Goal: Navigation & Orientation: Find specific page/section

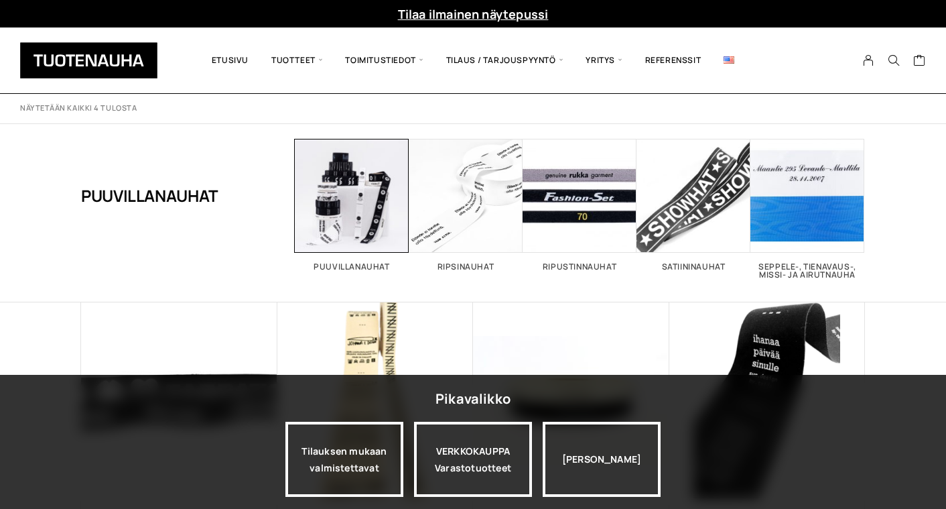
click at [172, 199] on h1 "Puuvillanauhat" at bounding box center [149, 196] width 137 height 114
click at [362, 193] on span "Visit product category Puuvillanauhat" at bounding box center [352, 196] width 114 height 114
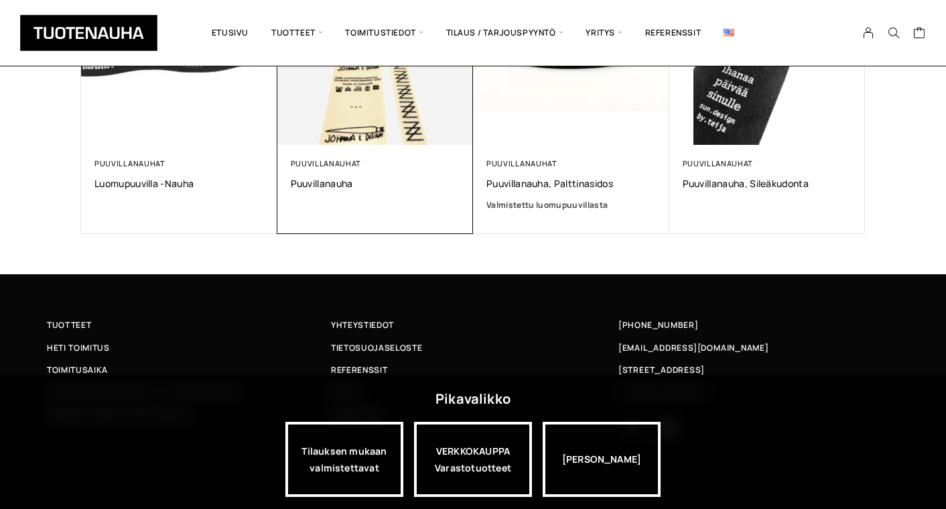
scroll to position [353, 0]
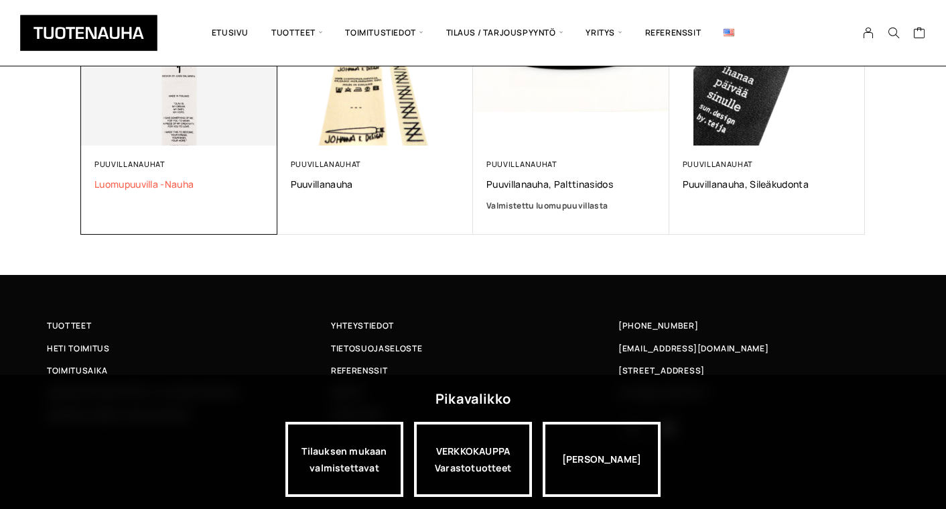
click at [135, 181] on span "Luomupuuvilla -nauha" at bounding box center [180, 184] width 170 height 13
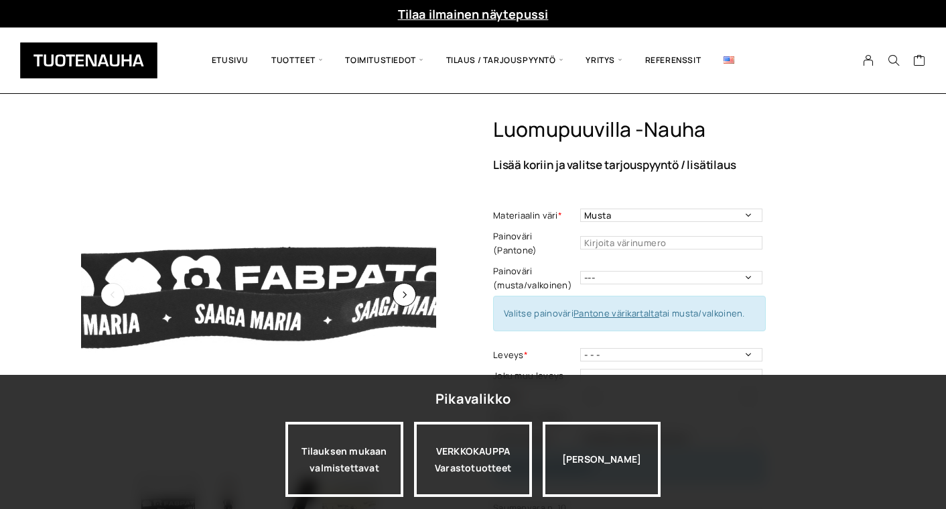
scroll to position [17, 0]
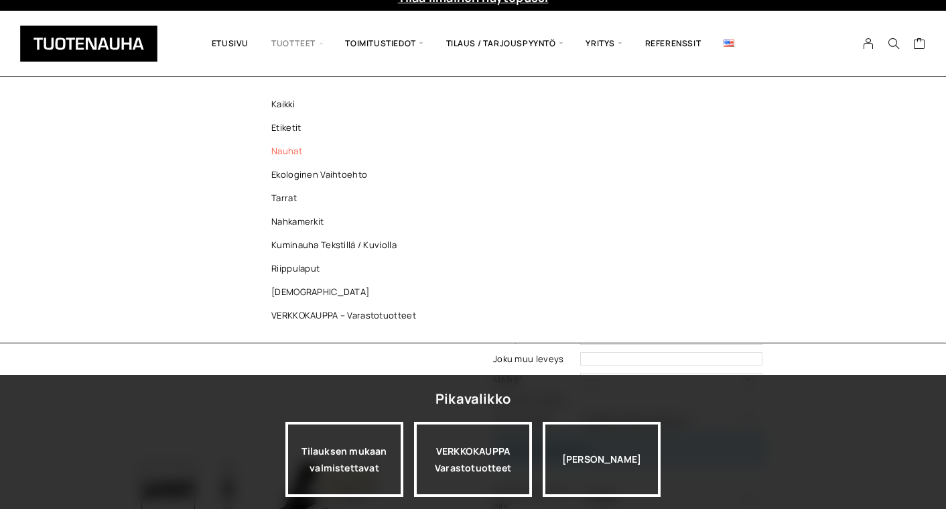
click at [290, 151] on link "Nauhat" at bounding box center [347, 150] width 194 height 23
